Goal: Find specific page/section: Find specific page/section

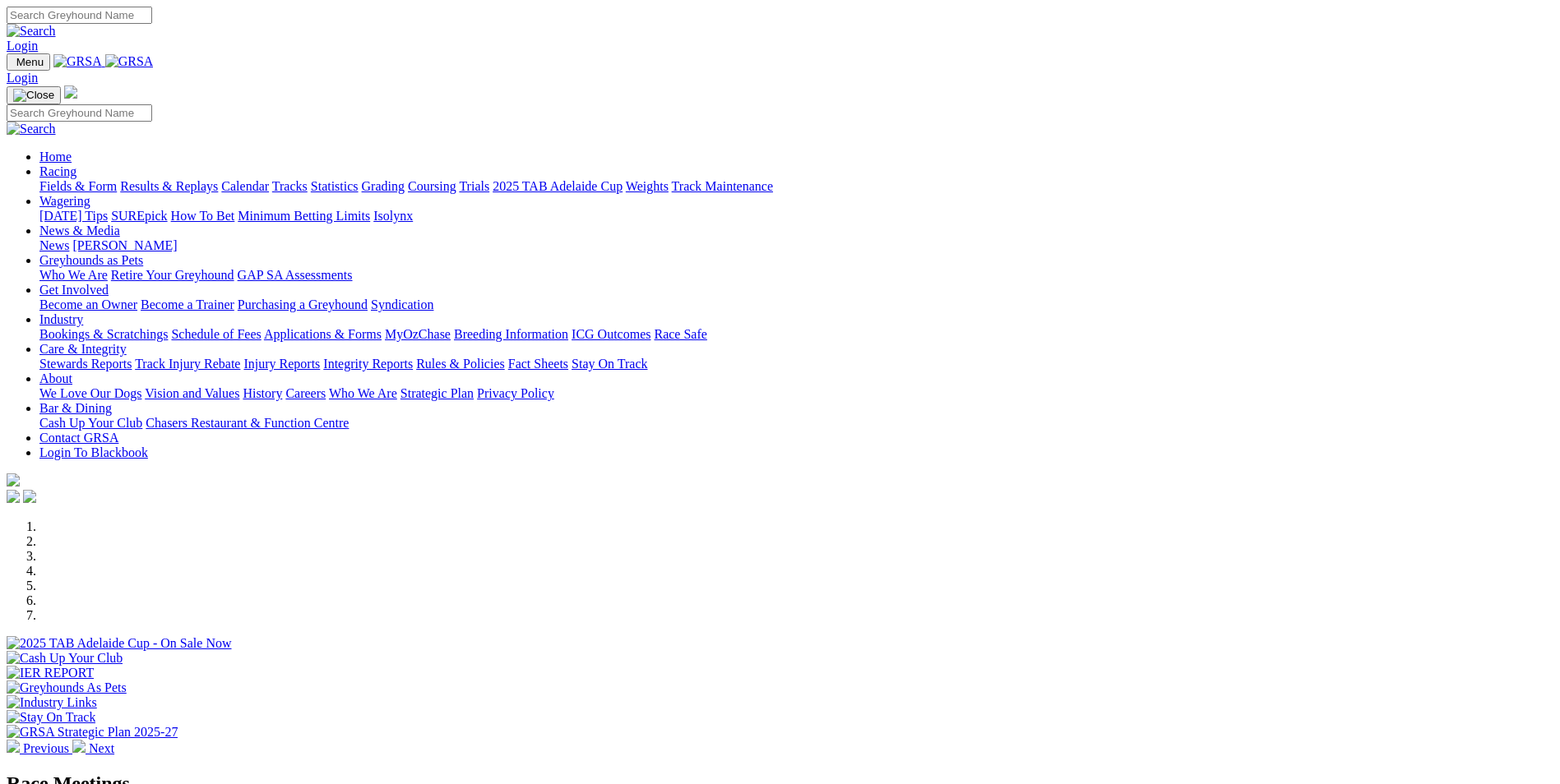
scroll to position [247, 0]
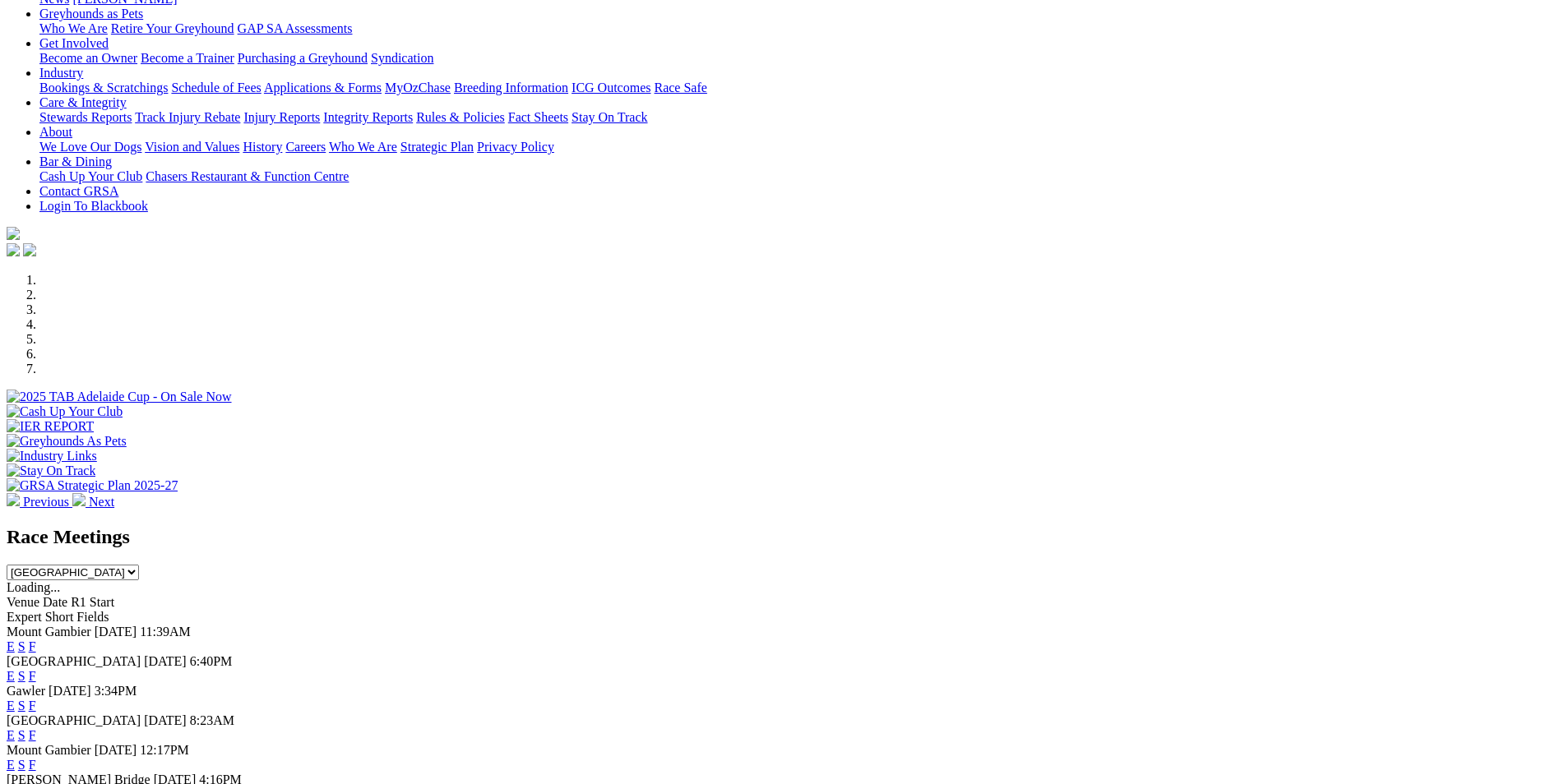
click at [37, 640] on link "F" at bounding box center [32, 647] width 7 height 14
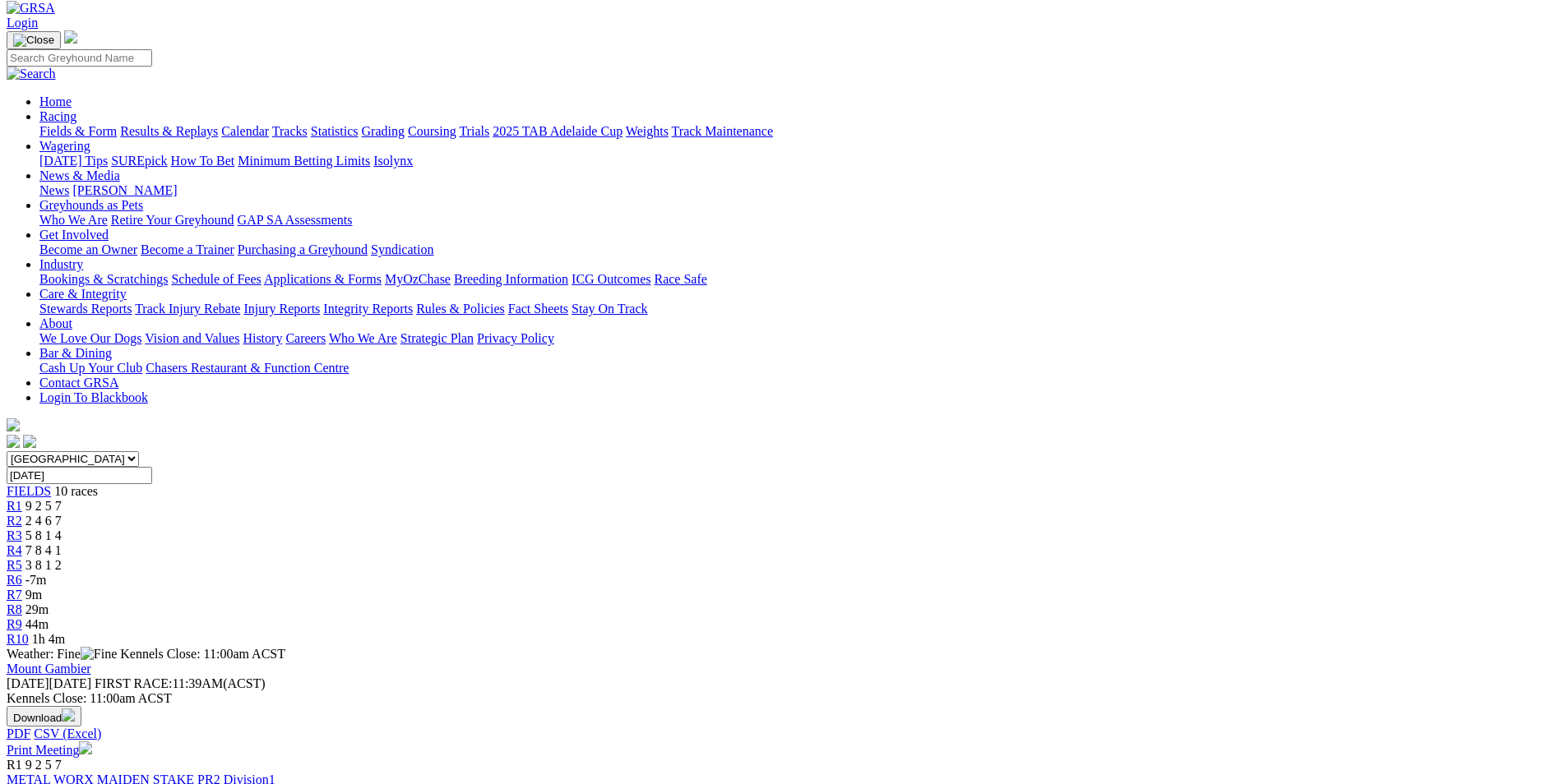
scroll to position [165, 0]
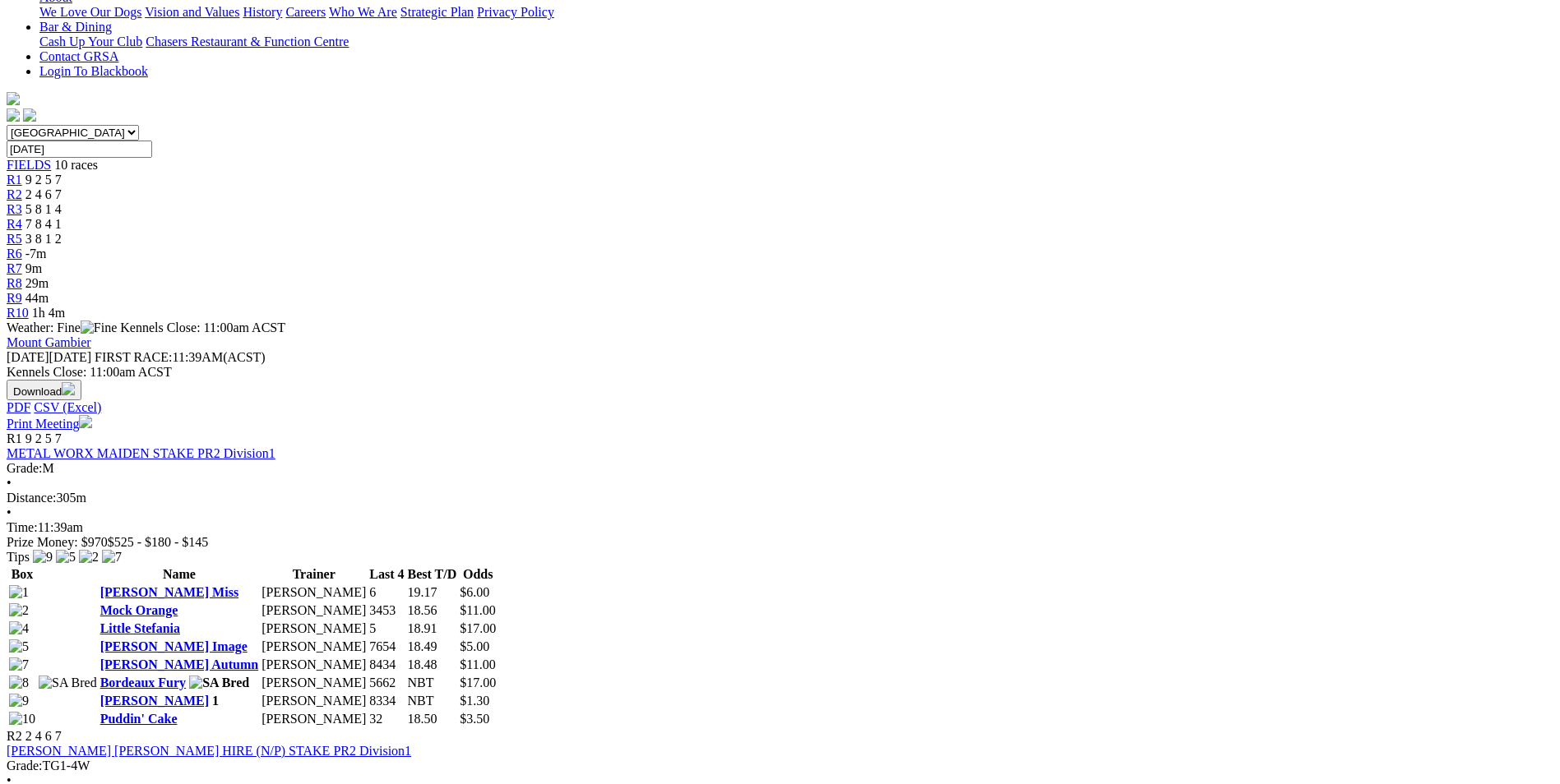
scroll to position [493, 0]
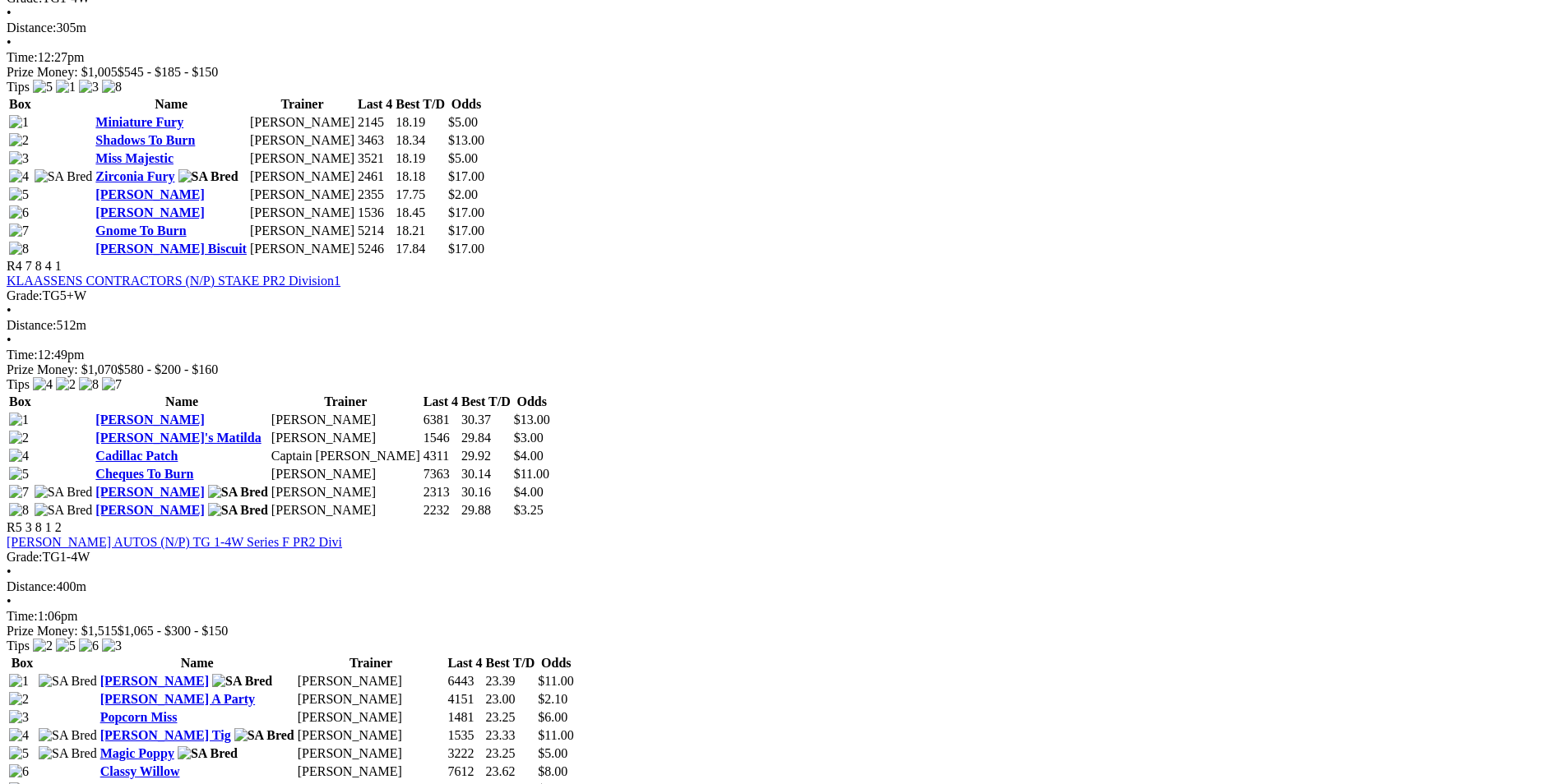
scroll to position [1480, 0]
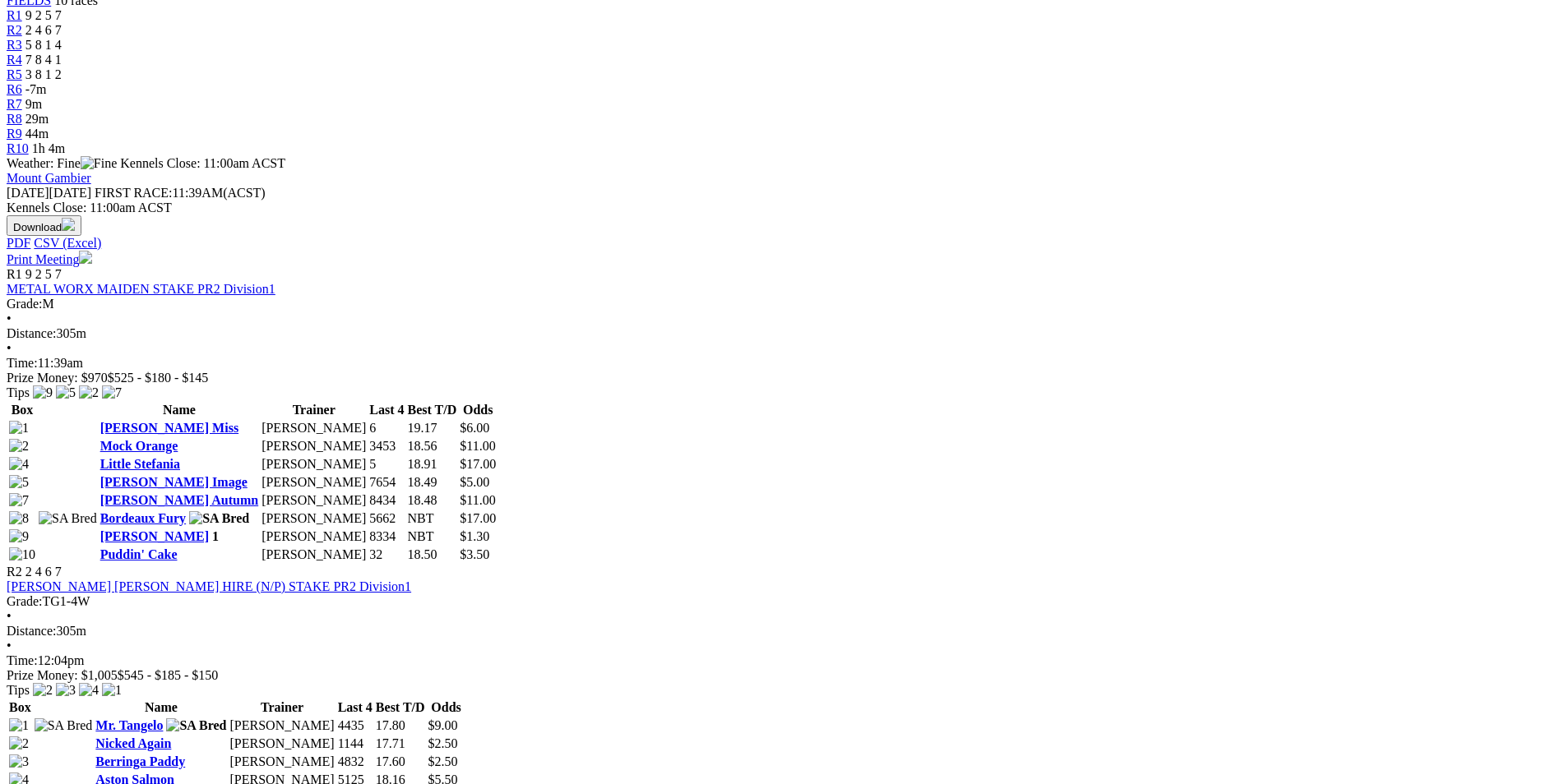
scroll to position [0, 0]
